Goal: Find specific page/section: Find specific page/section

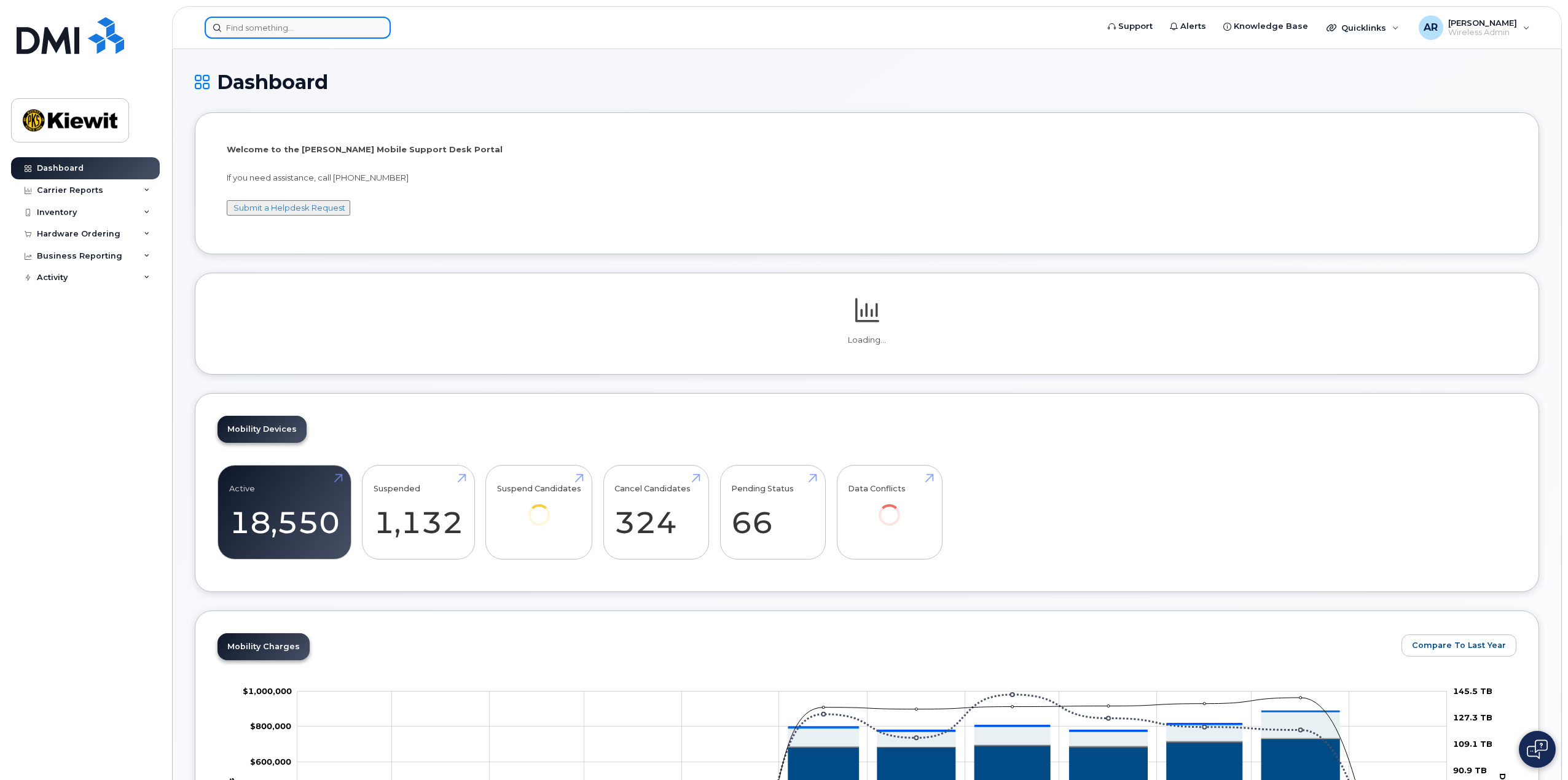
click at [252, 33] on input at bounding box center [298, 28] width 186 height 22
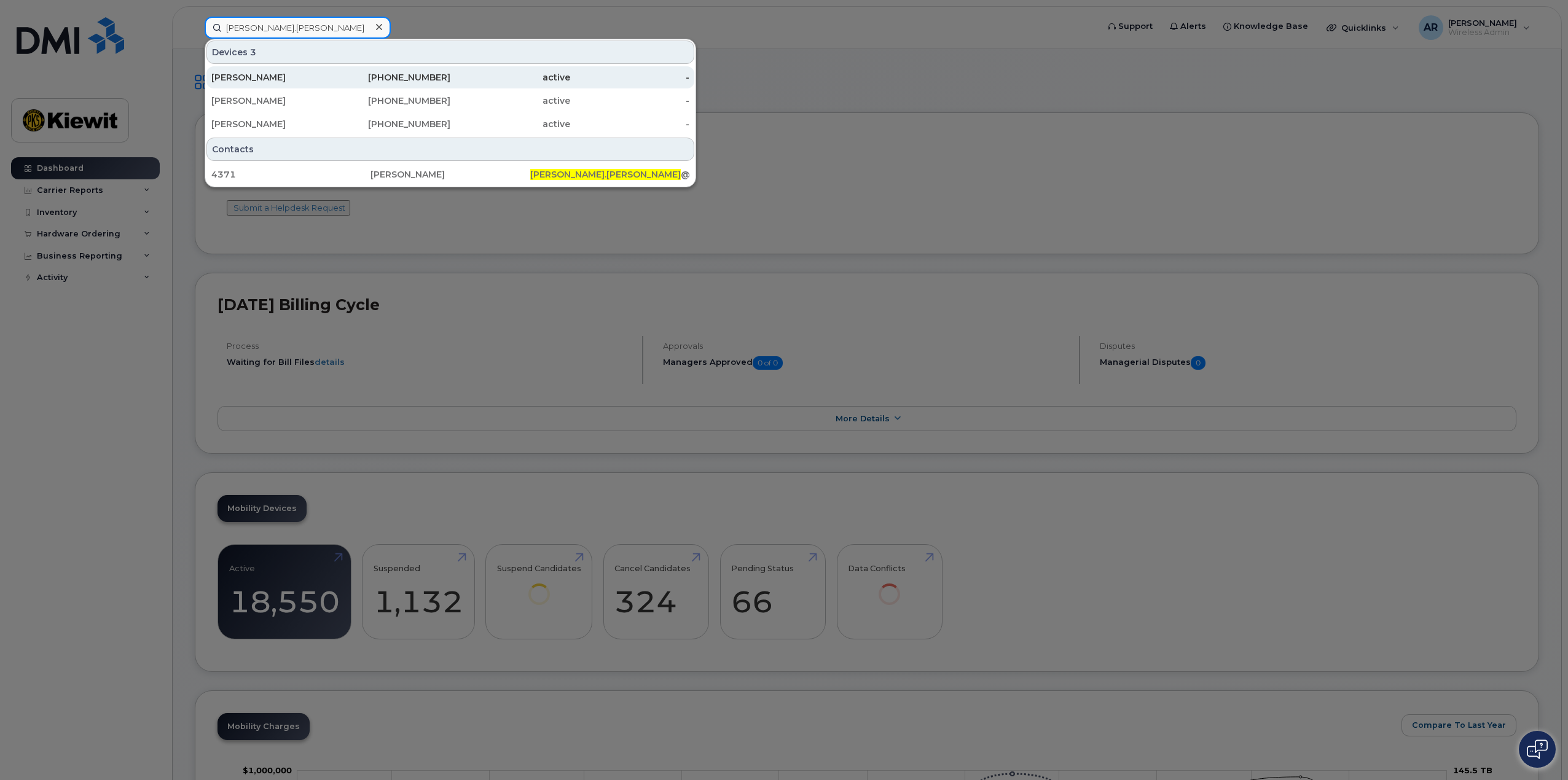
type input "[PERSON_NAME].[PERSON_NAME]"
click at [265, 78] on div "[PERSON_NAME]" at bounding box center [271, 77] width 120 height 12
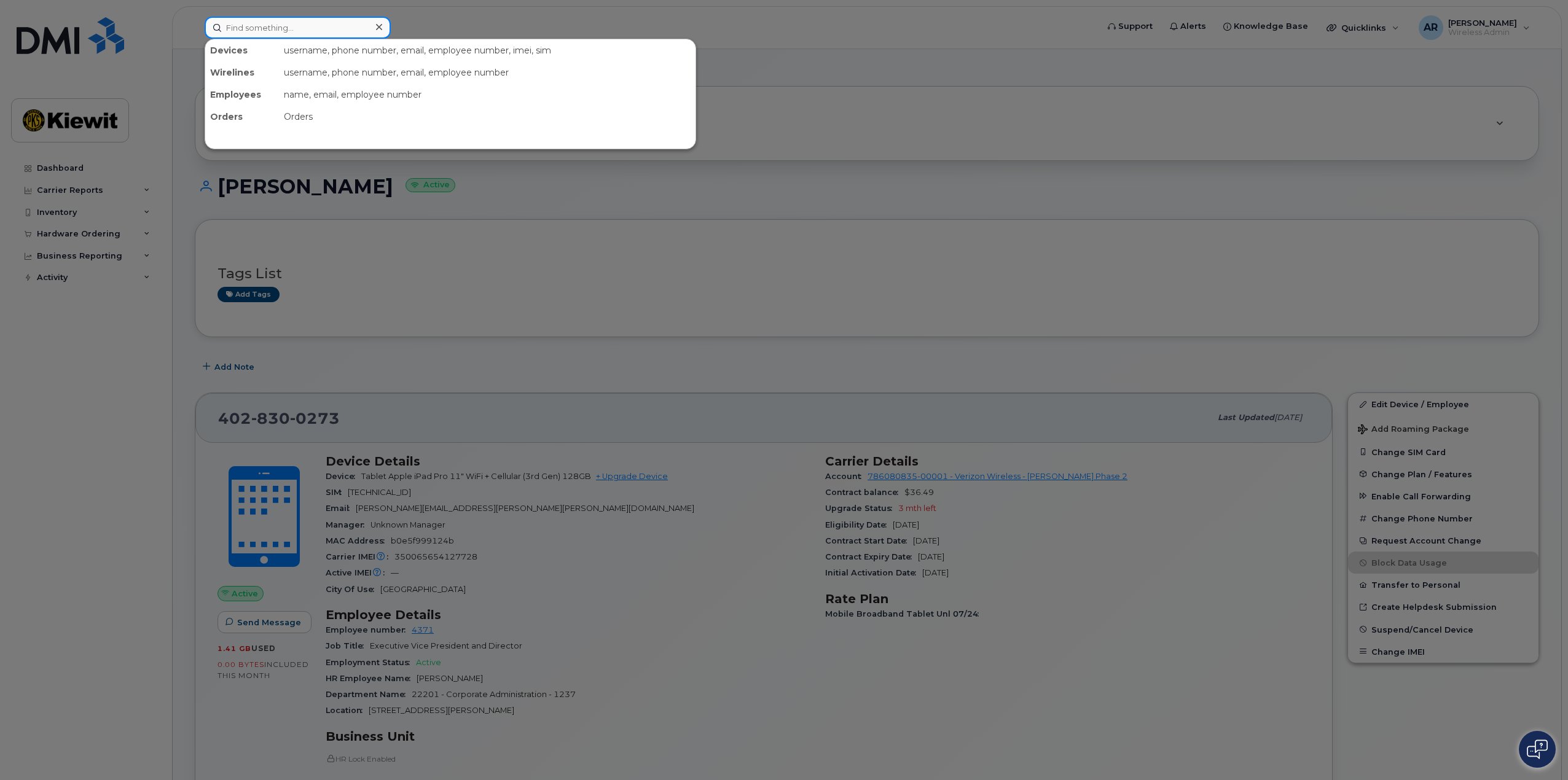
click at [275, 28] on input at bounding box center [298, 28] width 186 height 22
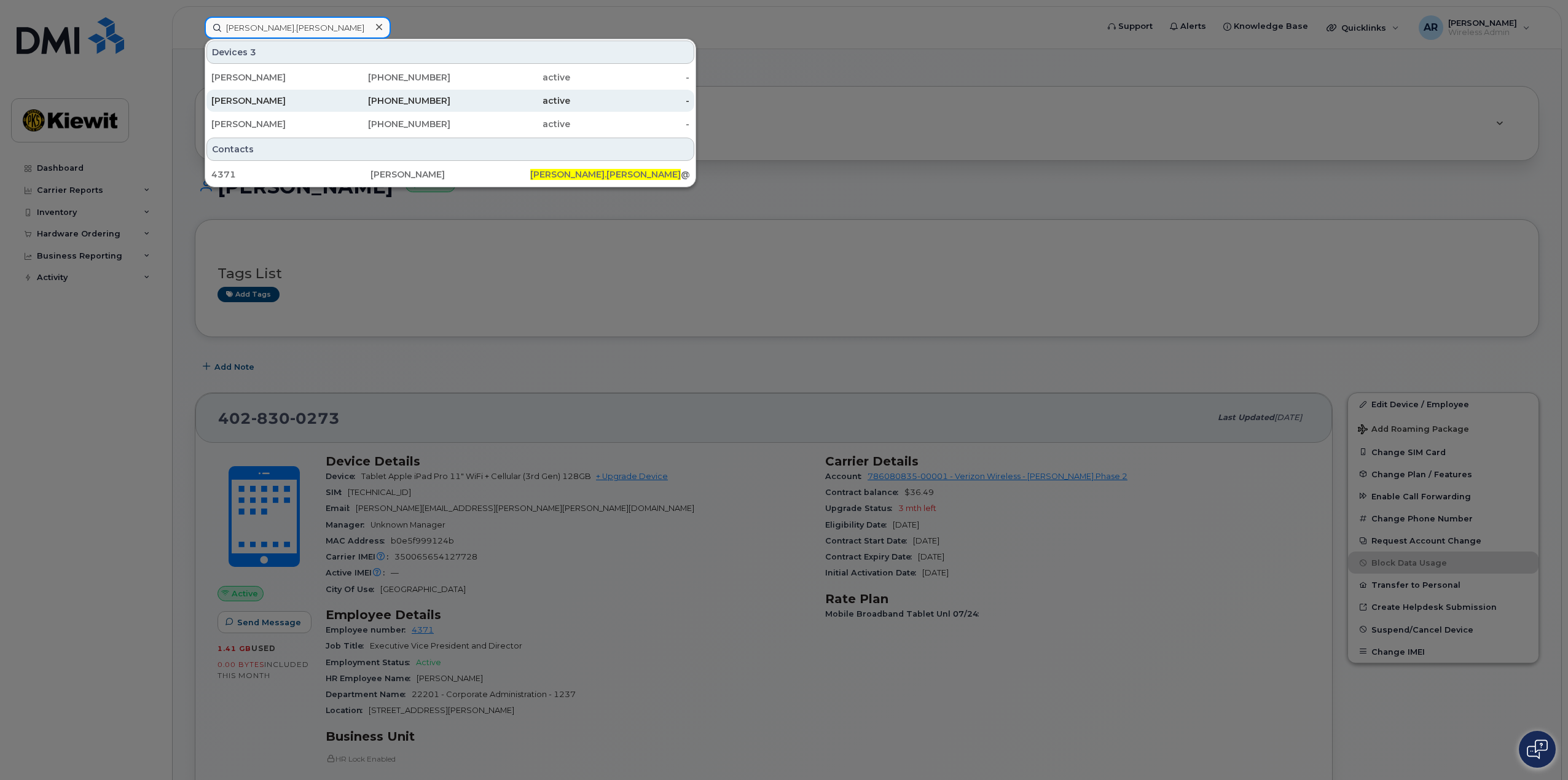
type input "[PERSON_NAME].[PERSON_NAME]"
click at [287, 102] on div "[PERSON_NAME]" at bounding box center [271, 100] width 120 height 12
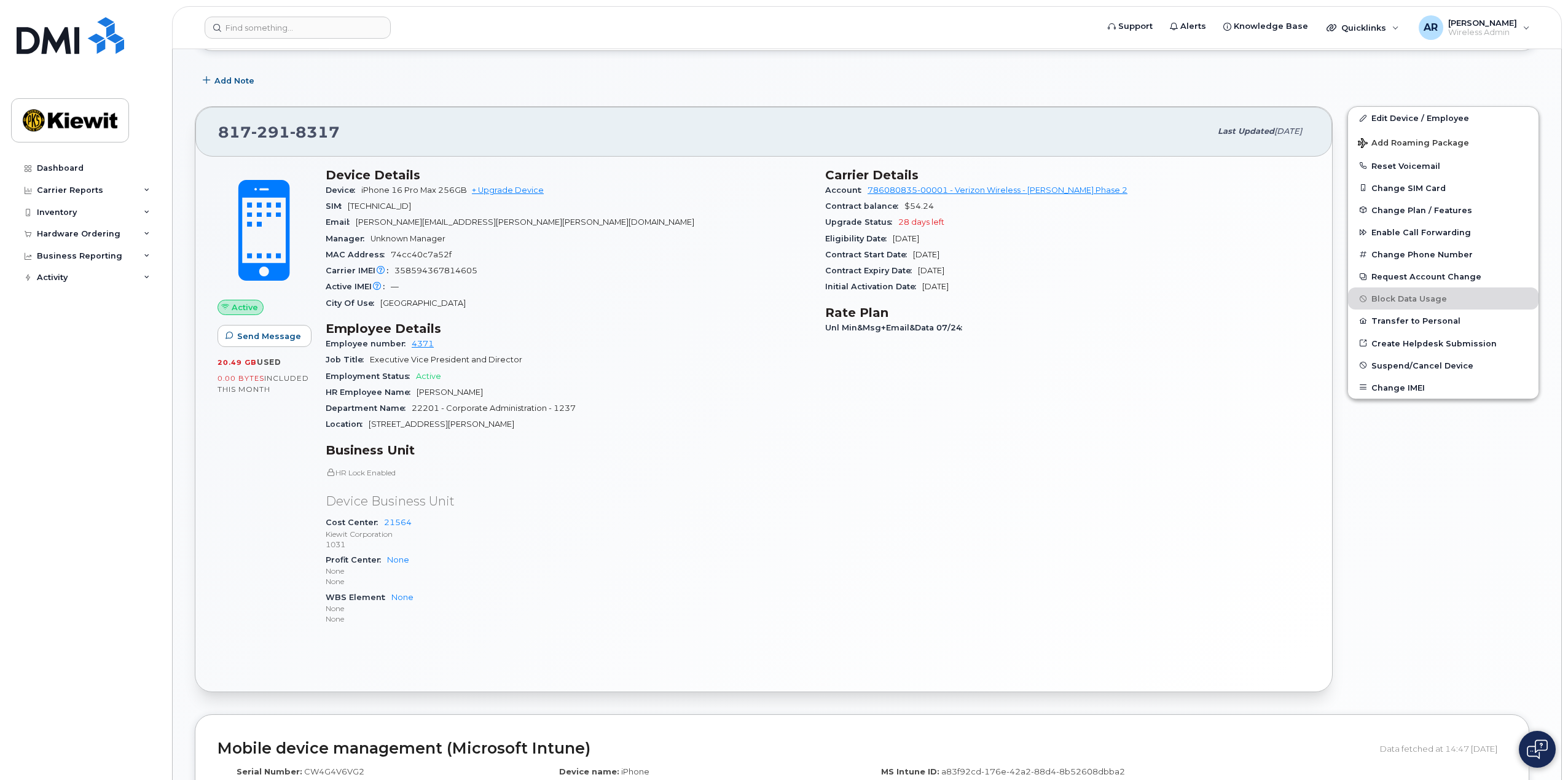
scroll to position [307, 0]
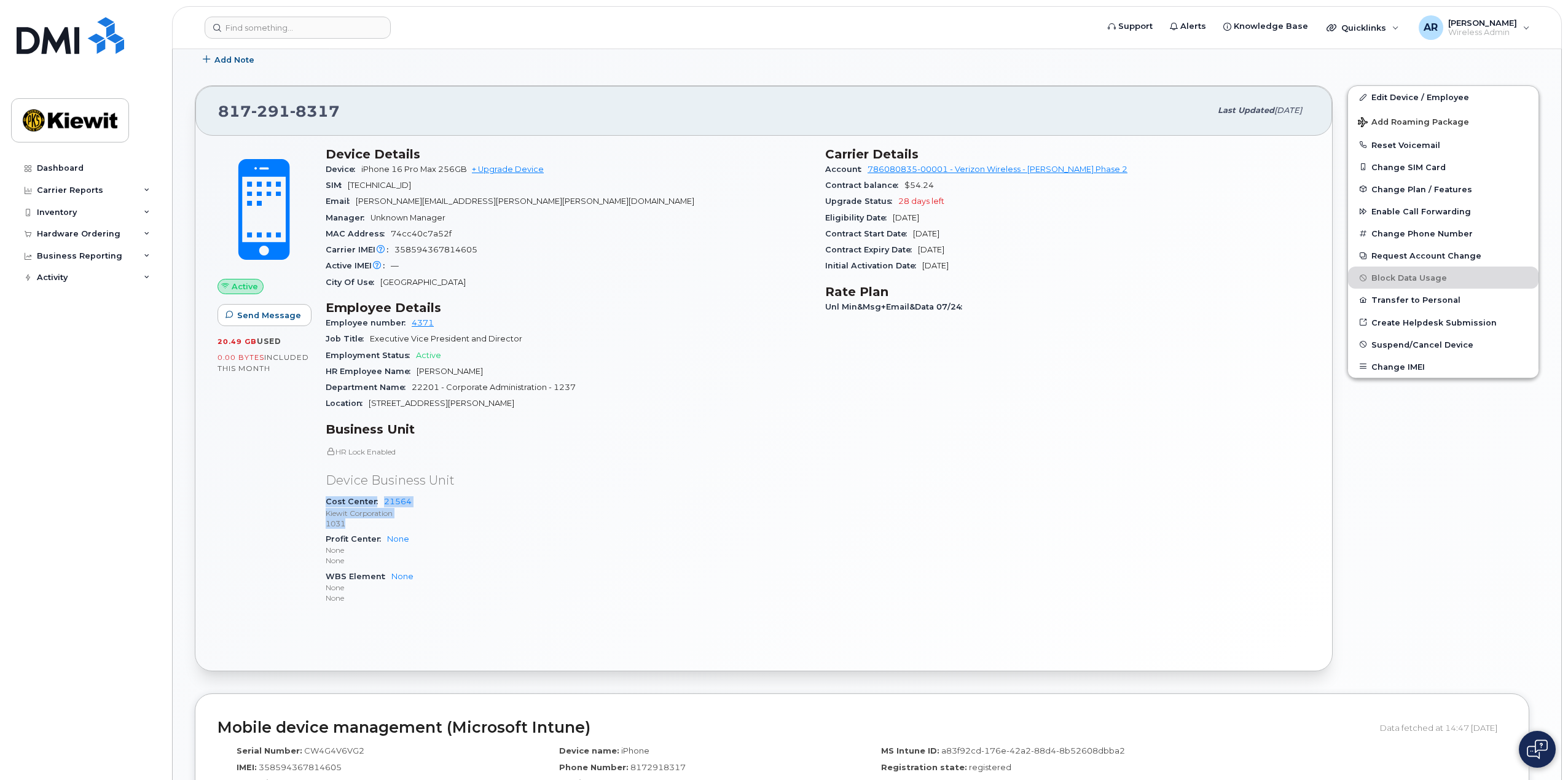
drag, startPoint x: 363, startPoint y: 523, endPoint x: 322, endPoint y: 496, distance: 49.1
click at [322, 496] on div "Device Details Device iPhone 16 Pro Max 256GB + Upgrade Device SIM 891480000120…" at bounding box center [568, 381] width 499 height 484
copy div "Cost Center 21564 Kiewit Corporation 1031"
click at [270, 560] on div "Active Send Message 20.49 GB  used 0.00 Bytes  included this month" at bounding box center [264, 381] width 108 height 484
